Goal: Communication & Community: Answer question/provide support

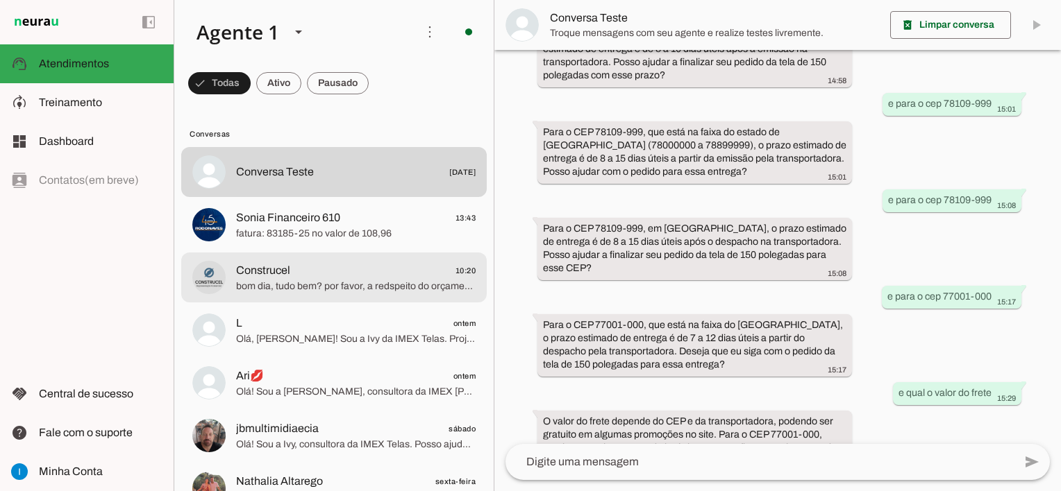
click at [371, 289] on span "bom dia, tudo bem? por favor, a redspeito do orçamento RF2025364 temos alguma n…" at bounding box center [355, 287] width 239 height 14
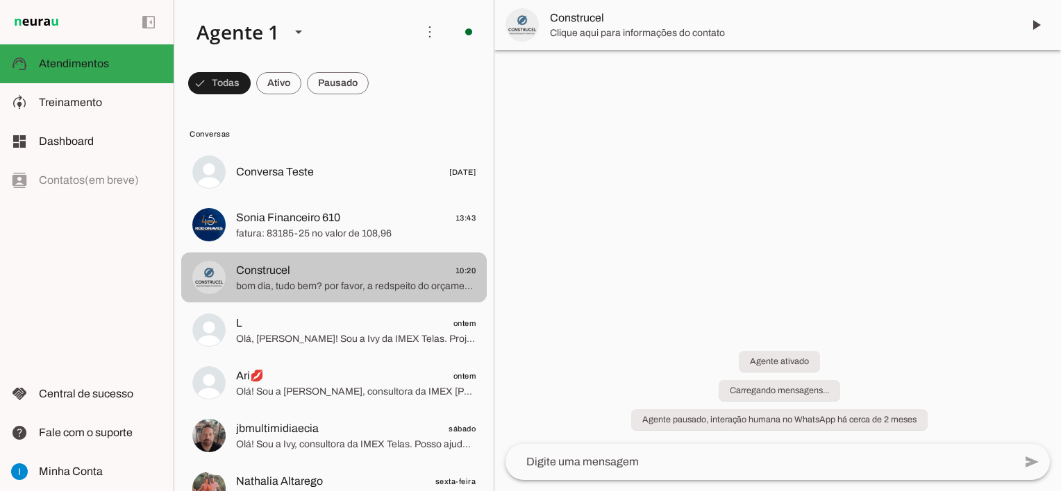
scroll to position [1762, 0]
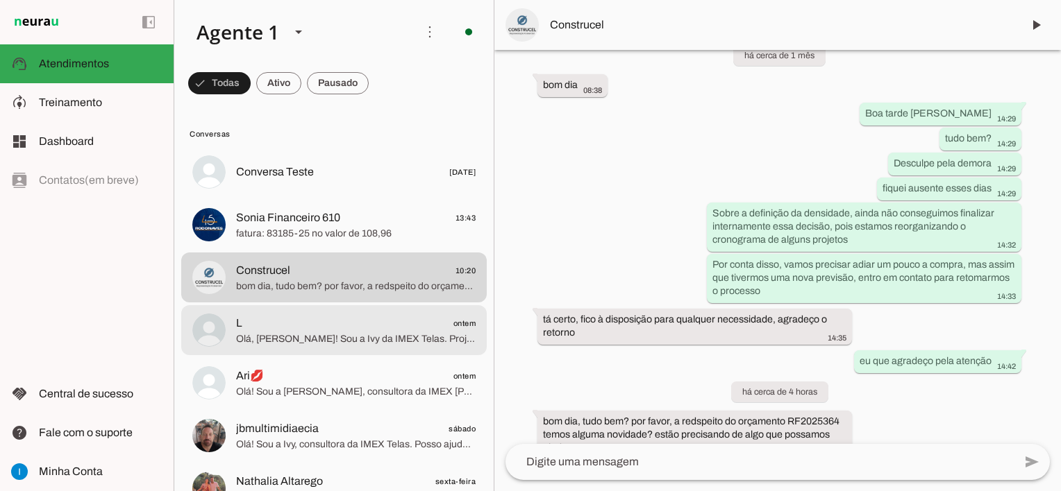
click at [343, 339] on span "Olá, [PERSON_NAME]! Sou a Ivy da IMEX Telas. Projetores de curta distância exig…" at bounding box center [355, 339] width 239 height 14
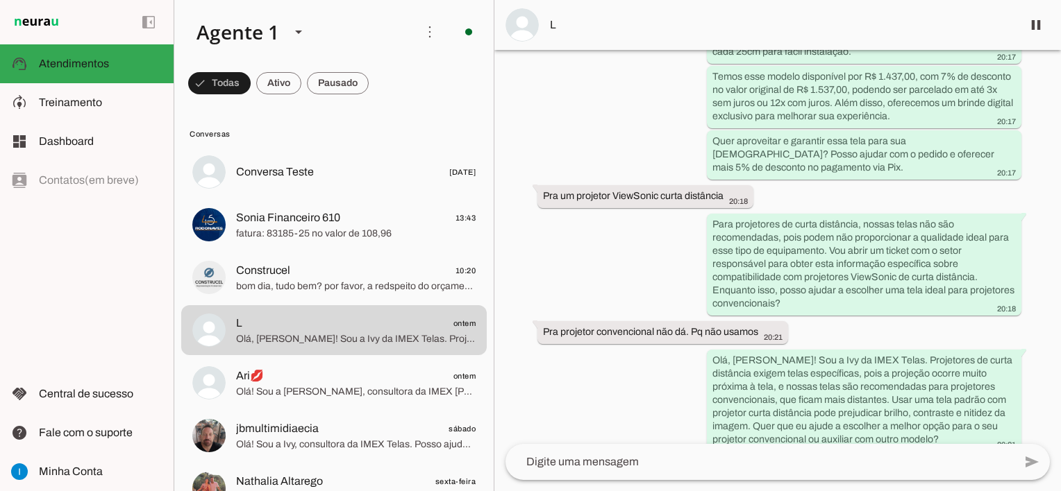
scroll to position [725, 0]
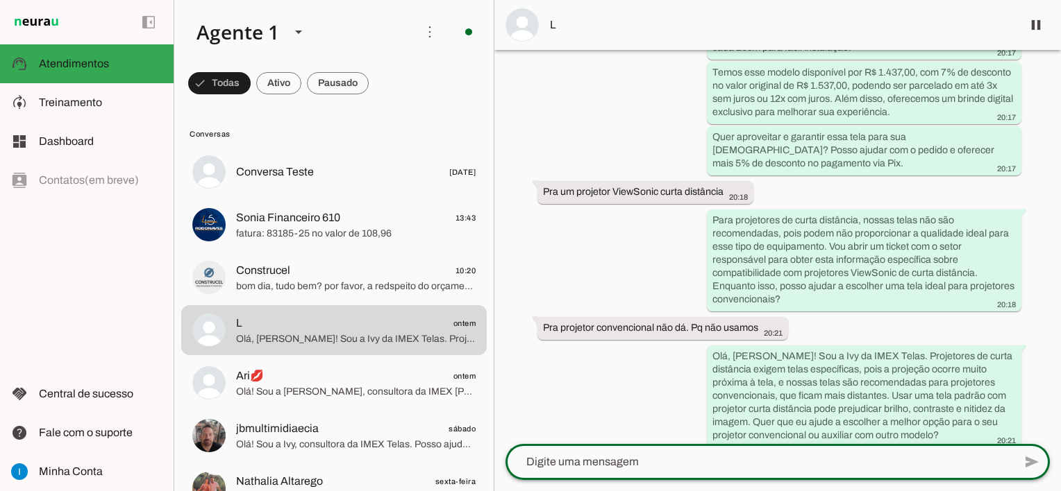
click at [596, 462] on textarea at bounding box center [759, 462] width 508 height 17
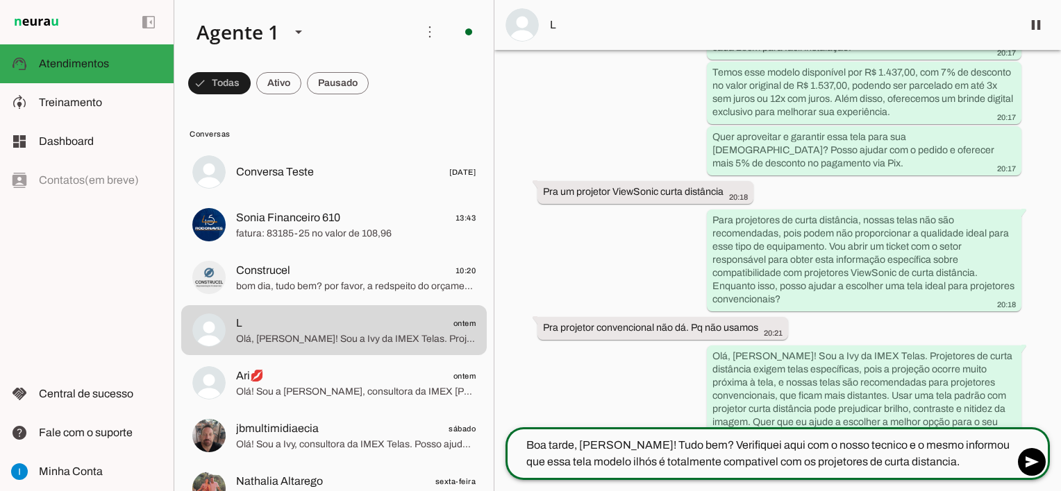
type textarea "Boa tarde, [PERSON_NAME]! Tudo bem? Verifiquei aqui com o nosso tecnico e o mes…"
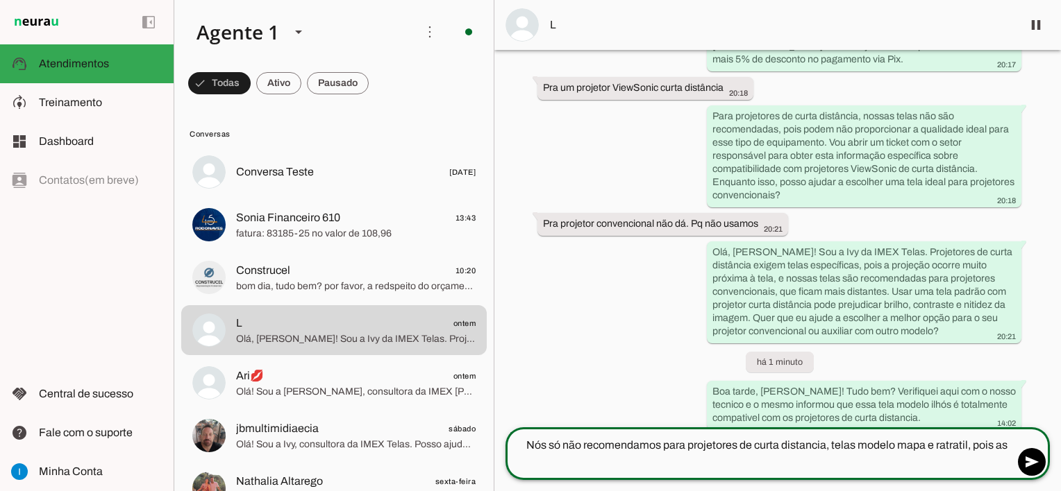
scroll to position [812, 0]
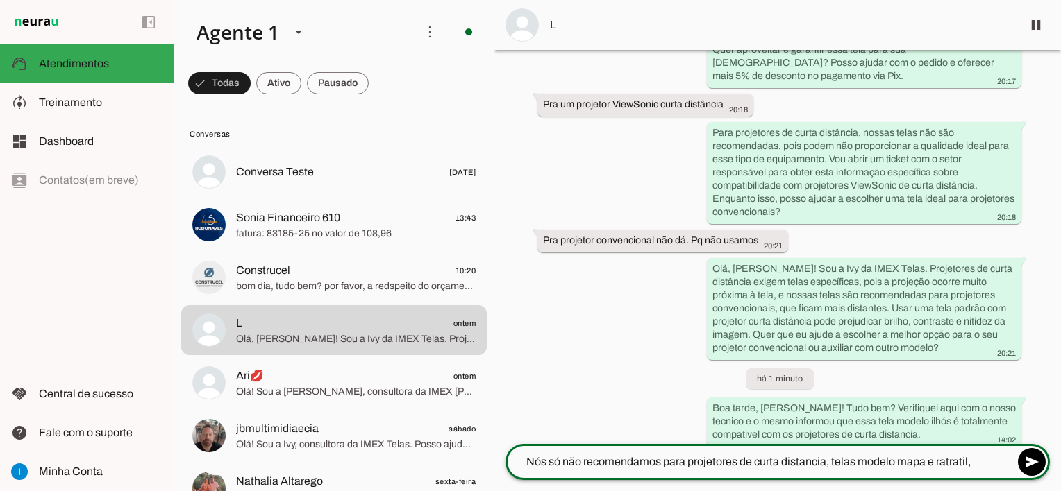
type textarea "Nós só não recomendamos para projetores de curta distancia, telas modelo mapa e…"
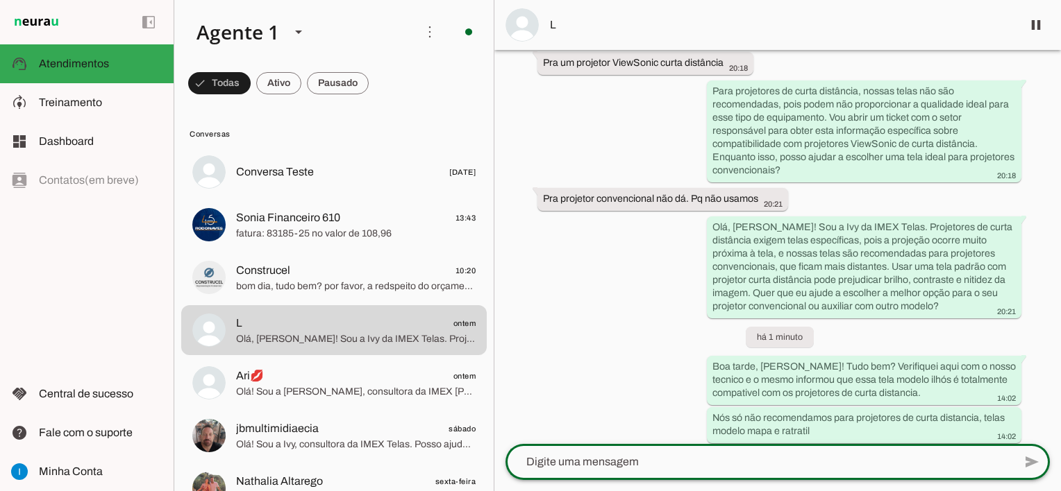
scroll to position [850, 0]
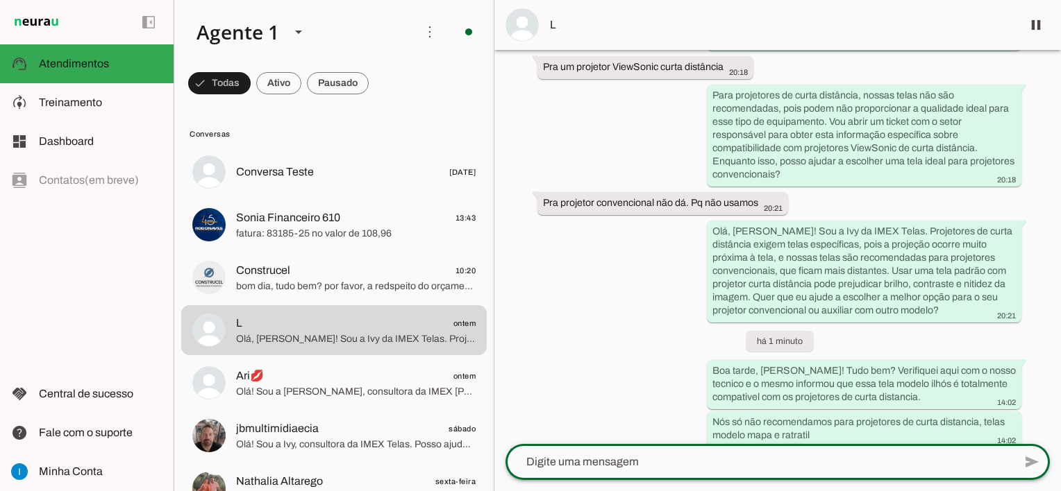
click at [569, 460] on textarea at bounding box center [759, 462] width 508 height 17
paste textarea "Para qual localidade enviaremos sua tela? Por favor nos informe o CEP de destin…"
type textarea "Para qual localidade enviaremos sua tela? Por favor nos informe o CEP de destin…"
type md-outlined-text-field "Para qual localidade enviaremos sua tela? Por favor nos informe o CEP de destin…"
click at [1028, 470] on span at bounding box center [1031, 462] width 33 height 33
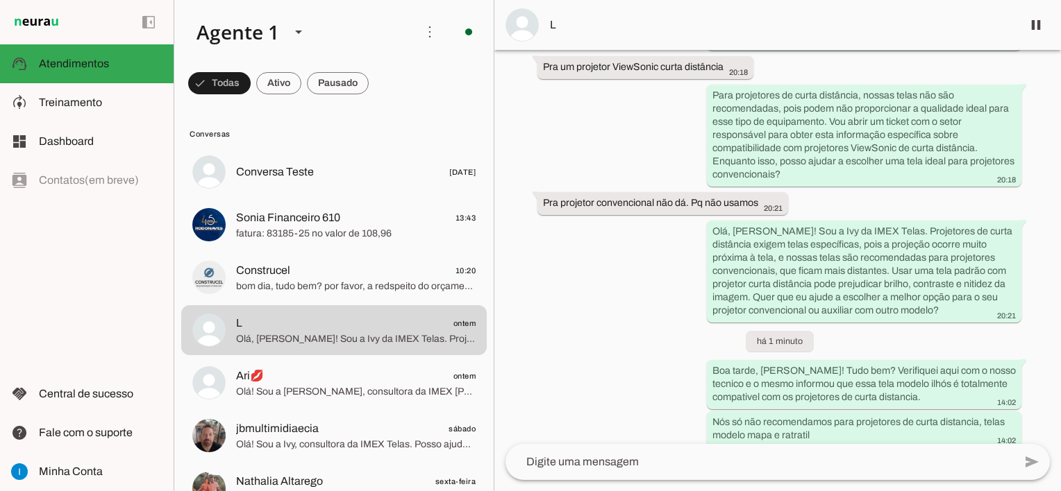
scroll to position [891, 0]
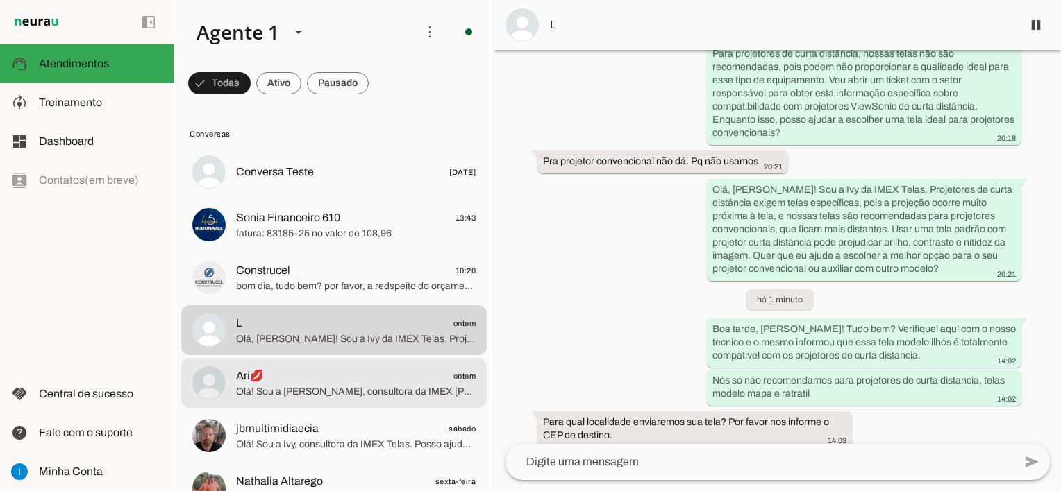
click at [344, 391] on span "Olá! Sou a [PERSON_NAME], consultora da IMEX [PERSON_NAME], pronta para ajudar …" at bounding box center [355, 392] width 239 height 14
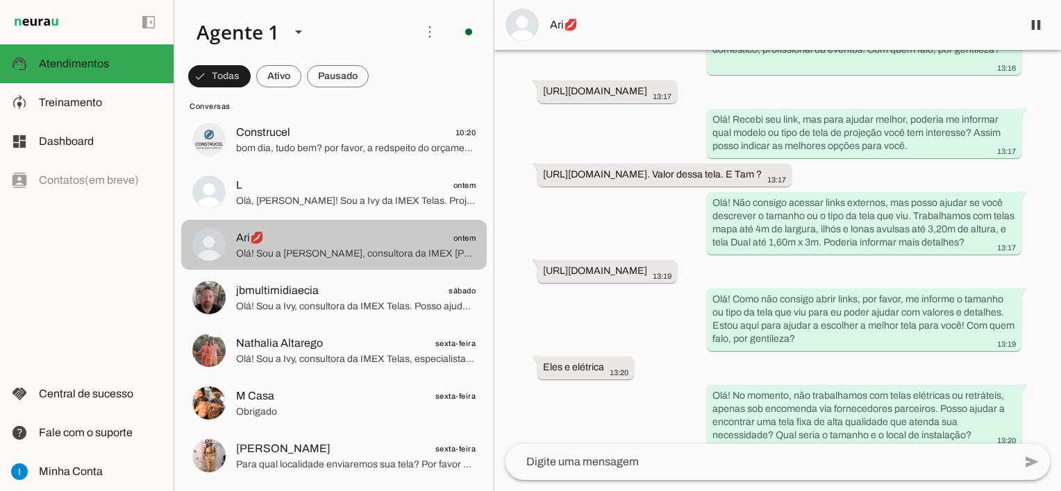
scroll to position [139, 0]
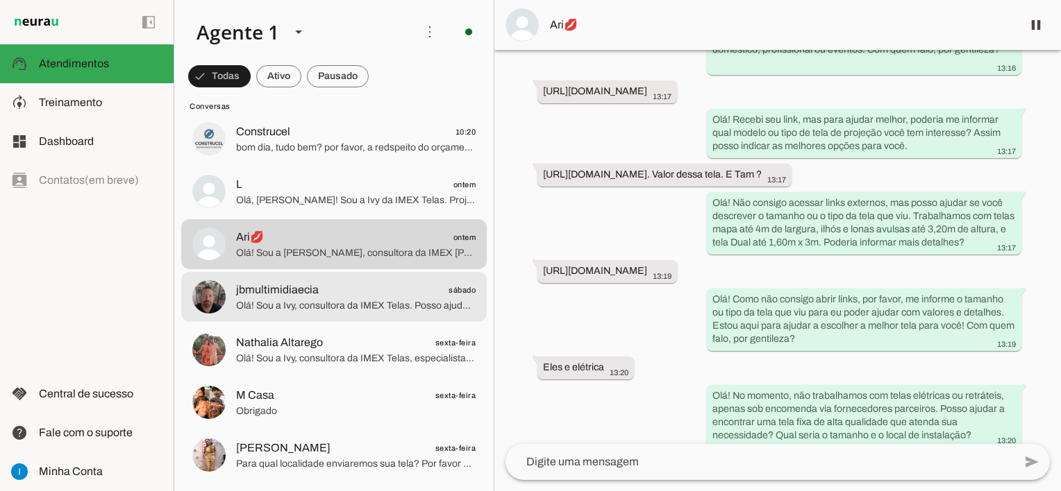
click at [368, 305] on span "Olá! Sou a Ivy, consultora da IMEX Telas. Posso ajudar você a encontrar a tela …" at bounding box center [355, 306] width 239 height 14
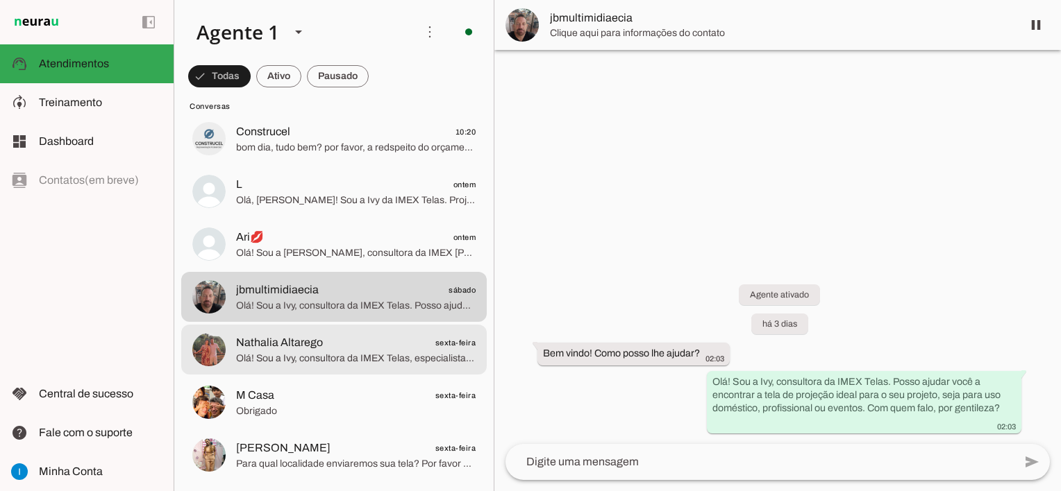
click at [366, 354] on span "Olá! Sou a Ivy, consultora da IMEX Telas, especialista em telas de projeção. Po…" at bounding box center [355, 359] width 239 height 14
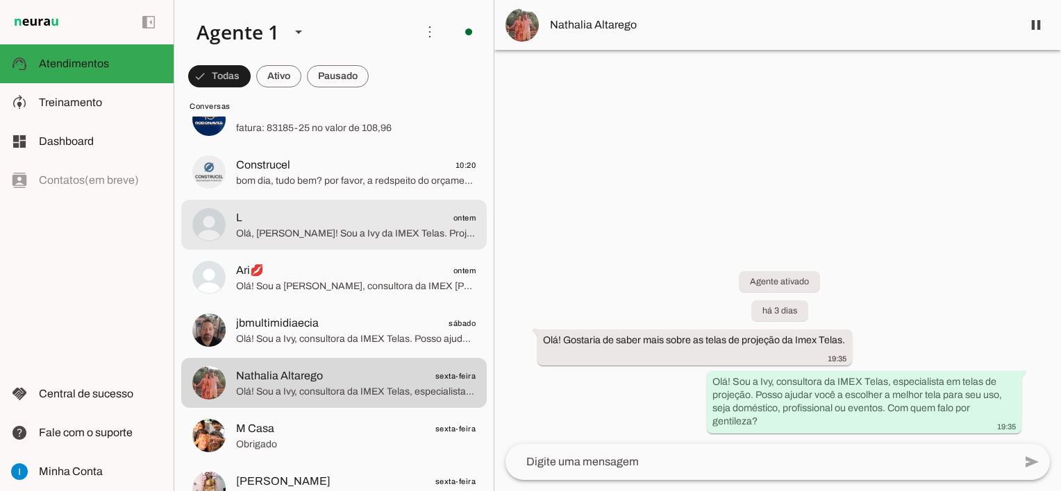
scroll to position [139, 0]
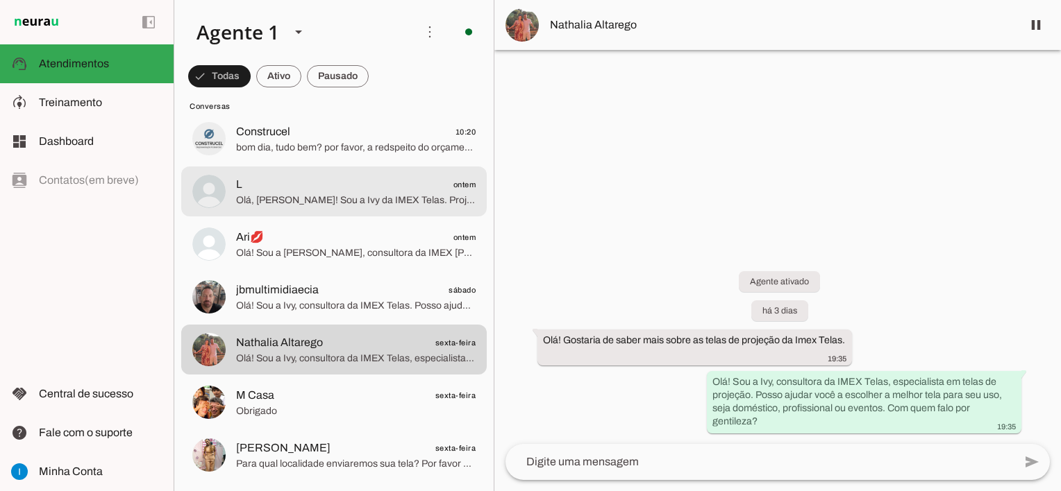
click at [362, 205] on span "Olá, [PERSON_NAME]! Sou a Ivy da IMEX Telas. Projetores de curta distância exig…" at bounding box center [355, 201] width 239 height 14
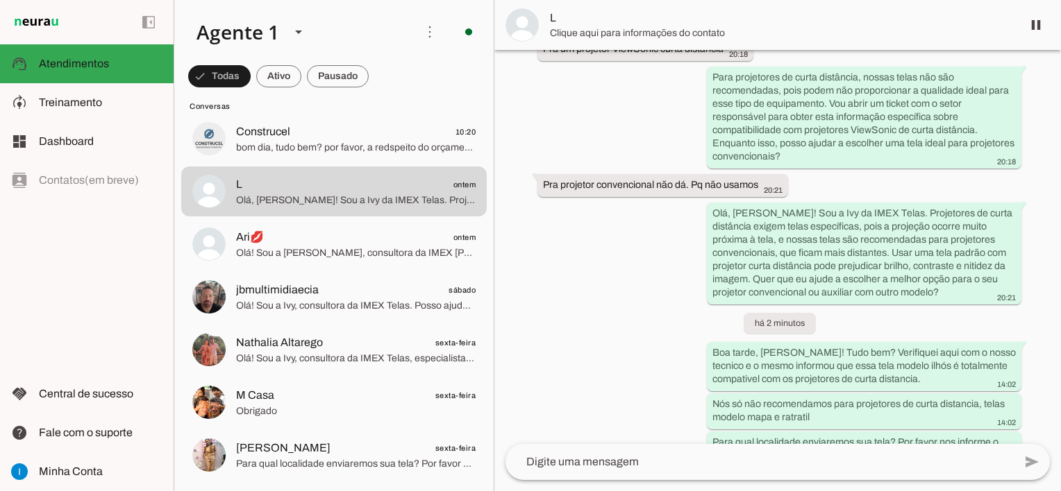
scroll to position [888, 0]
